Goal: Find specific page/section: Find specific page/section

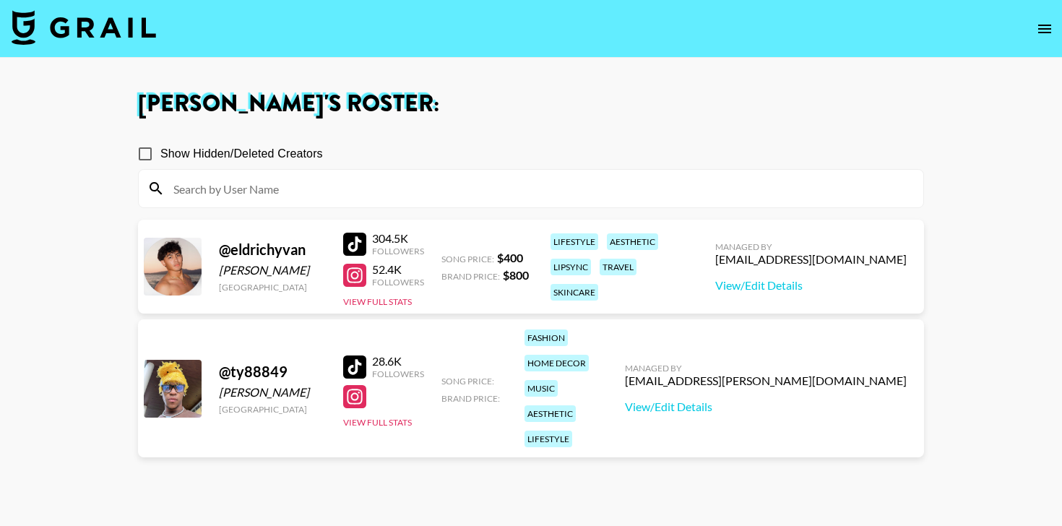
scroll to position [104, 0]
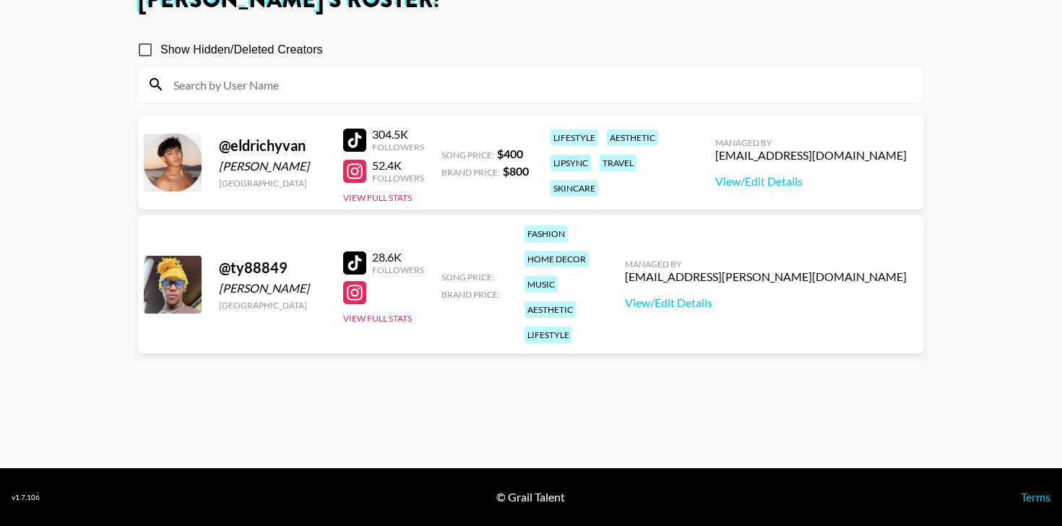
click at [363, 281] on div at bounding box center [354, 292] width 23 height 23
click at [792, 295] on link "View/Edit Details" at bounding box center [766, 302] width 282 height 14
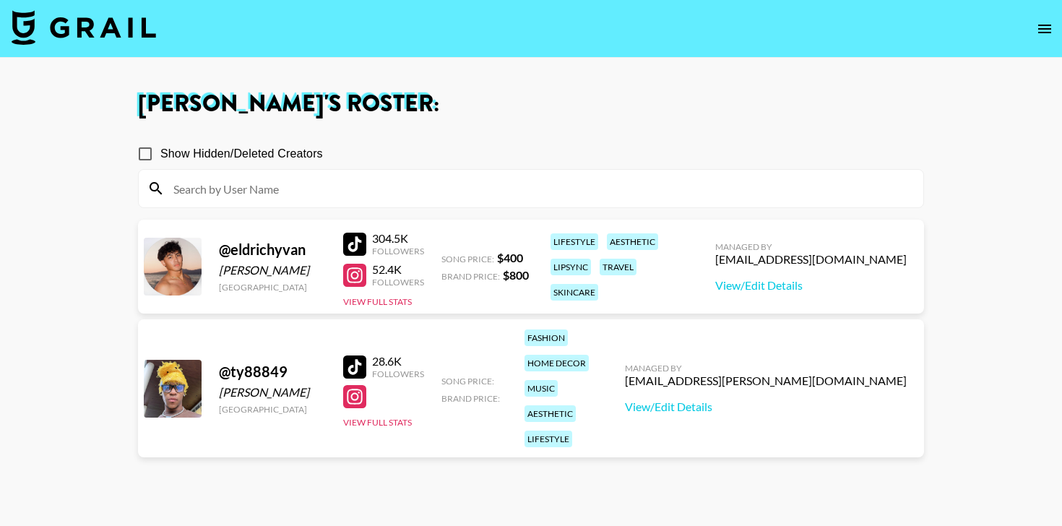
click at [145, 153] on input "Show Hidden/Deleted Creators" at bounding box center [145, 154] width 30 height 30
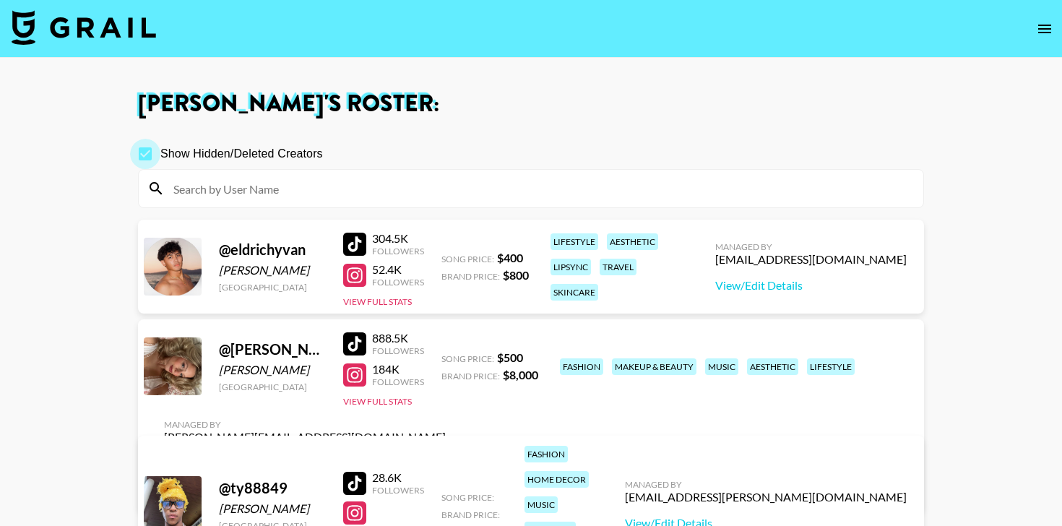
click at [145, 153] on input "Show Hidden/Deleted Creators" at bounding box center [145, 154] width 30 height 30
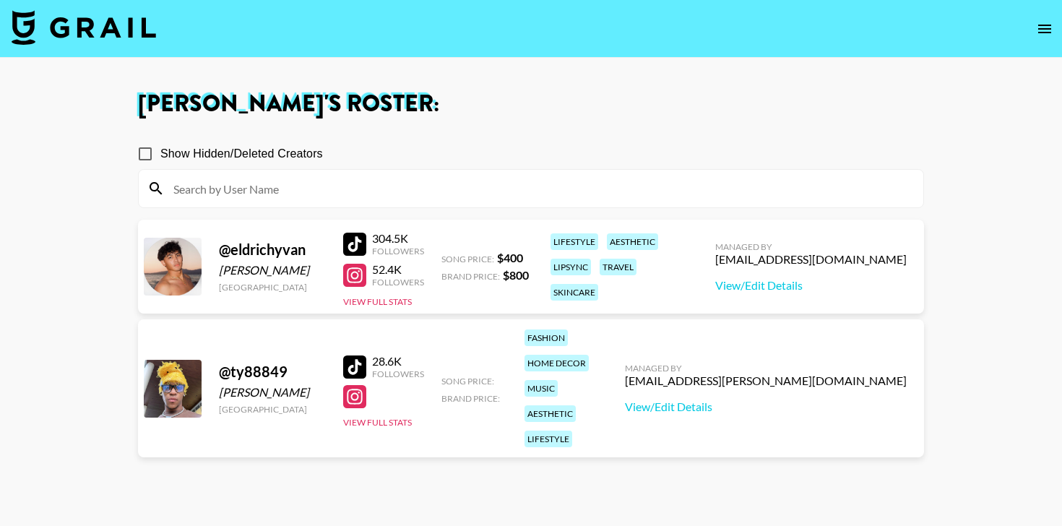
click at [144, 155] on input "Show Hidden/Deleted Creators" at bounding box center [145, 154] width 30 height 30
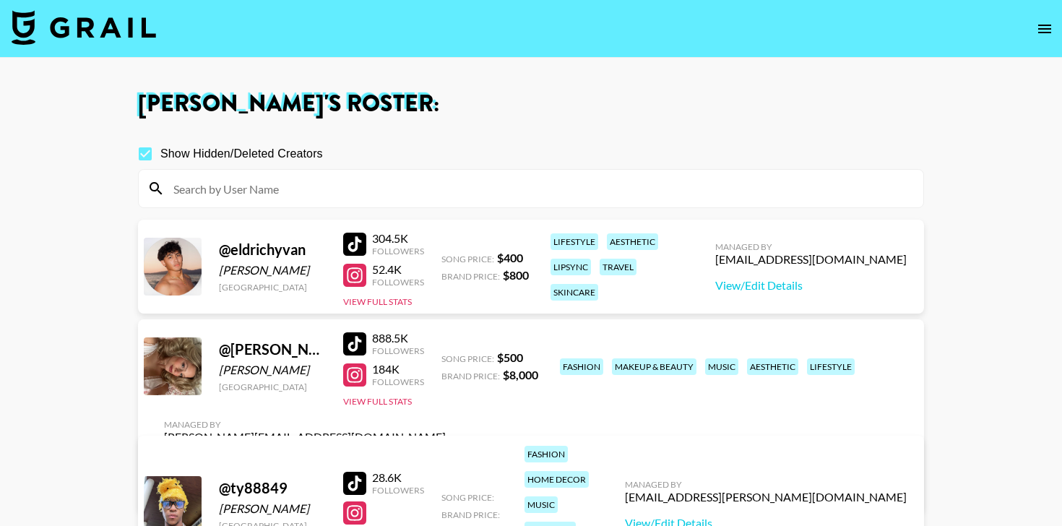
click at [358, 386] on div at bounding box center [354, 374] width 23 height 23
click at [142, 159] on input "Show Hidden/Deleted Creators" at bounding box center [145, 154] width 30 height 30
checkbox input "false"
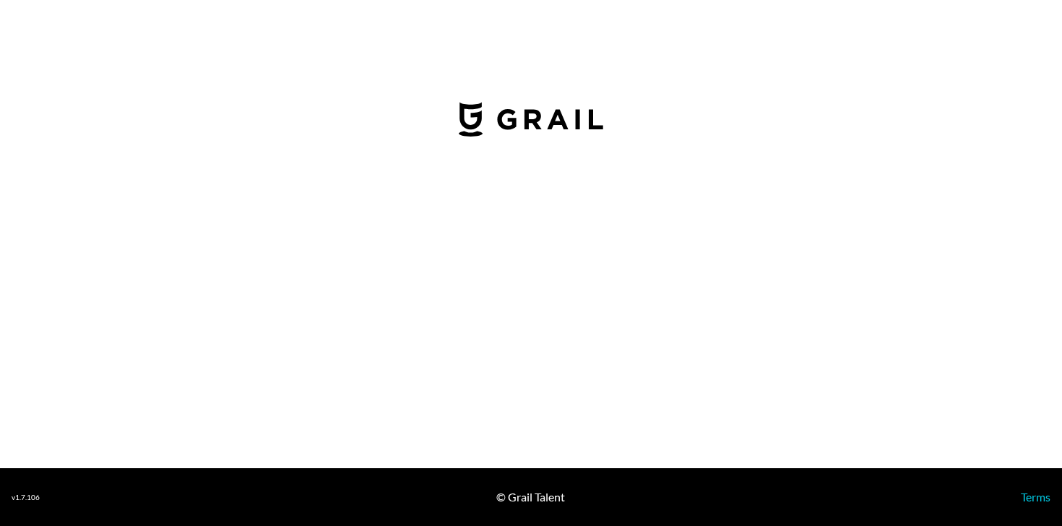
select select "USD"
